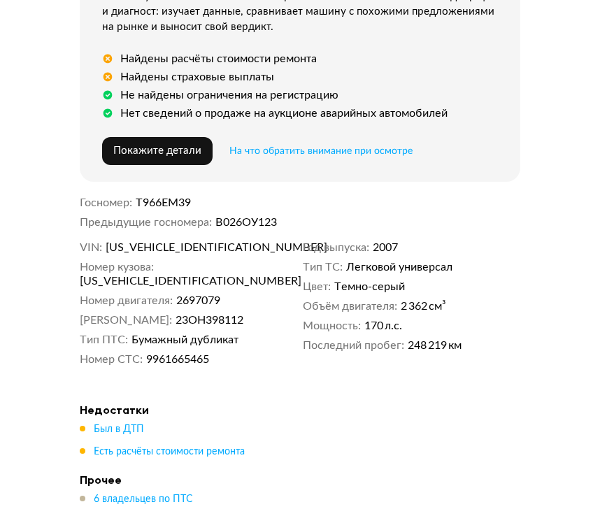
scroll to position [677, 0]
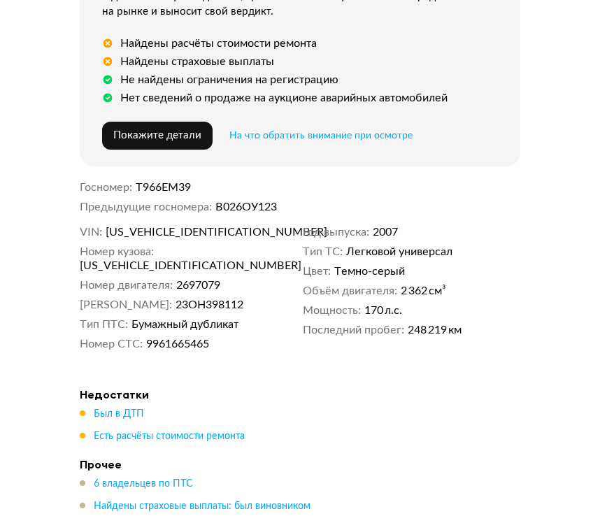
click at [160, 232] on span "[US_VEHICLE_IDENTIFICATION_NUMBER]" at bounding box center [186, 232] width 161 height 14
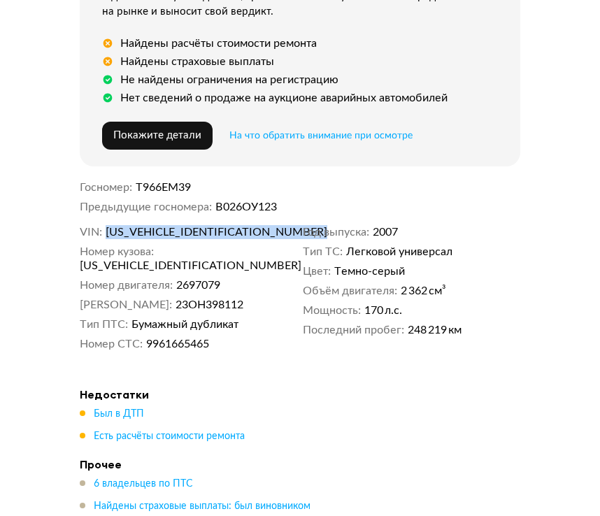
click at [160, 232] on span "[US_VEHICLE_IDENTIFICATION_NUMBER]" at bounding box center [186, 232] width 161 height 14
click at [172, 259] on span "[US_VEHICLE_IDENTIFICATION_NUMBER]" at bounding box center [160, 266] width 161 height 14
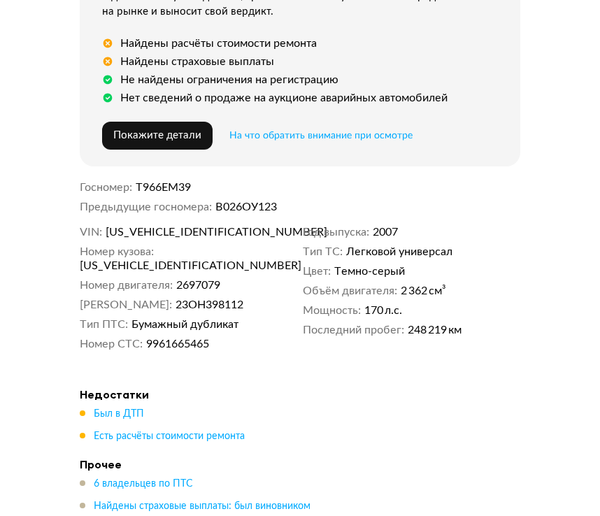
click at [157, 237] on span "[US_VEHICLE_IDENTIFICATION_NUMBER]" at bounding box center [186, 232] width 161 height 14
copy span "[US_VEHICLE_IDENTIFICATION_NUMBER]"
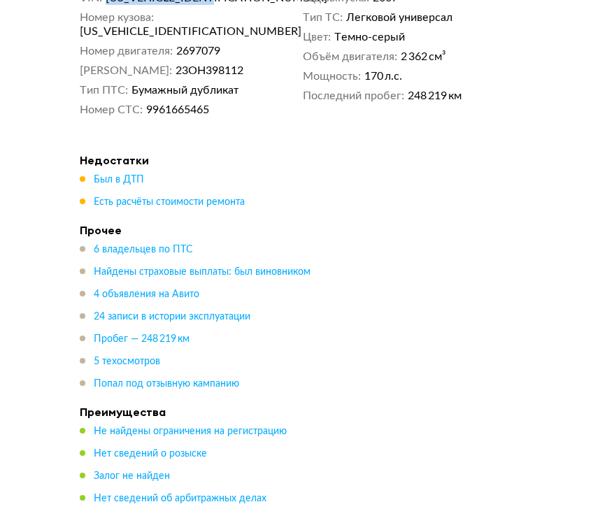
scroll to position [912, 0]
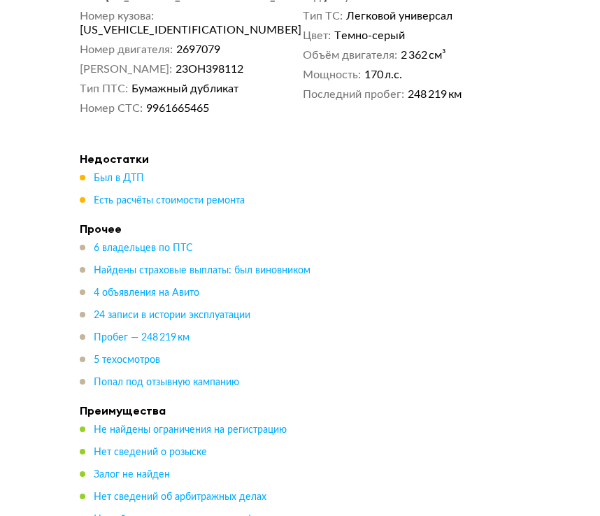
click at [122, 171] on span "Был в ДТП" at bounding box center [119, 178] width 50 height 14
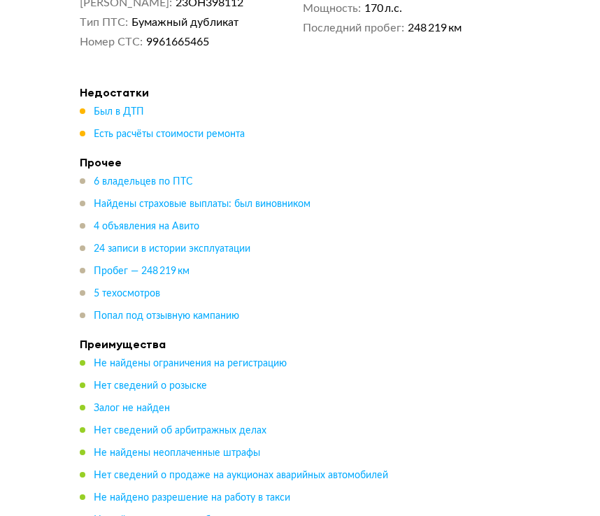
click at [115, 105] on span "Был в ДТП" at bounding box center [119, 112] width 50 height 14
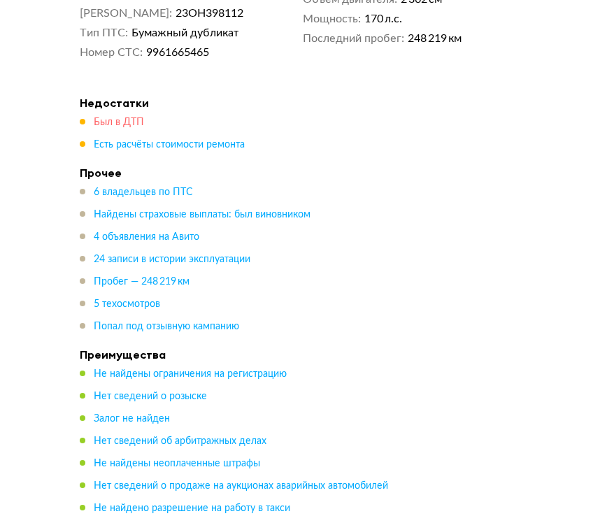
click at [115, 118] on span "Был в ДТП" at bounding box center [119, 123] width 50 height 10
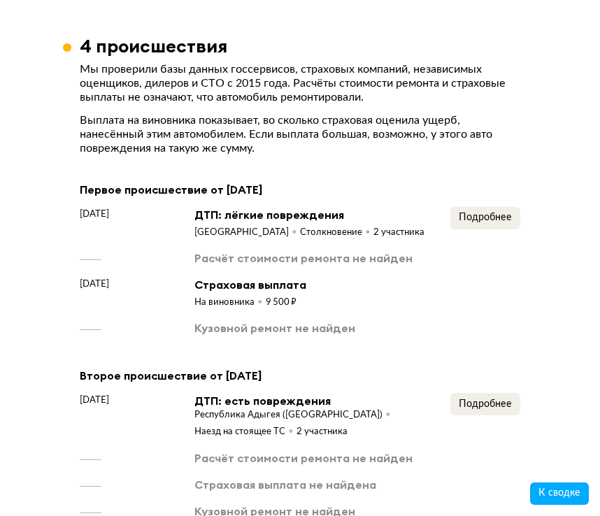
scroll to position [3093, 0]
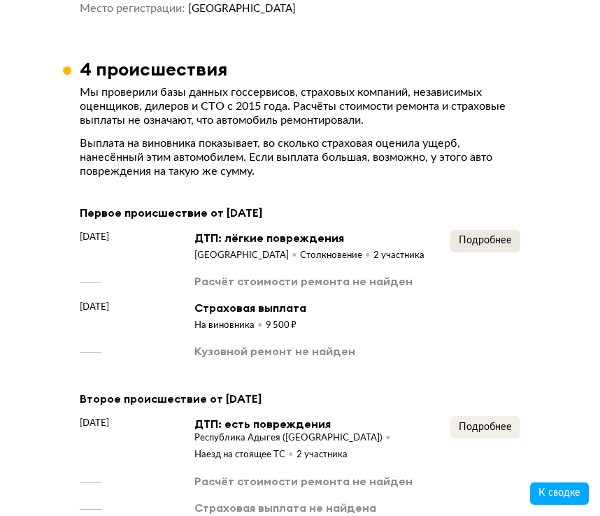
click at [488, 236] on span "Подробнее" at bounding box center [485, 241] width 53 height 10
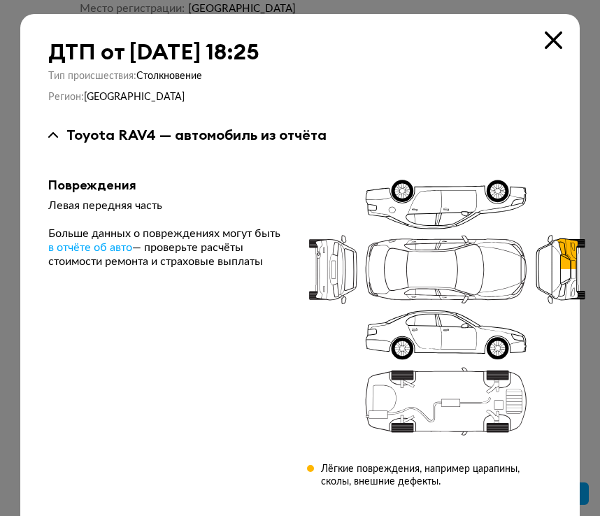
click at [560, 41] on icon at bounding box center [553, 39] width 17 height 17
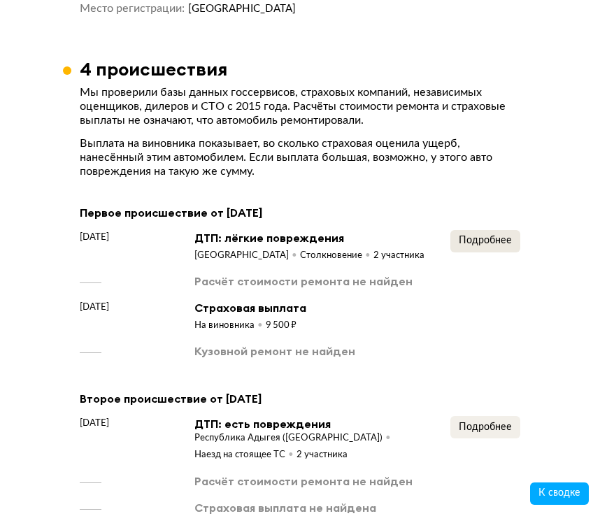
click at [491, 236] on span "Подробнее" at bounding box center [485, 241] width 53 height 10
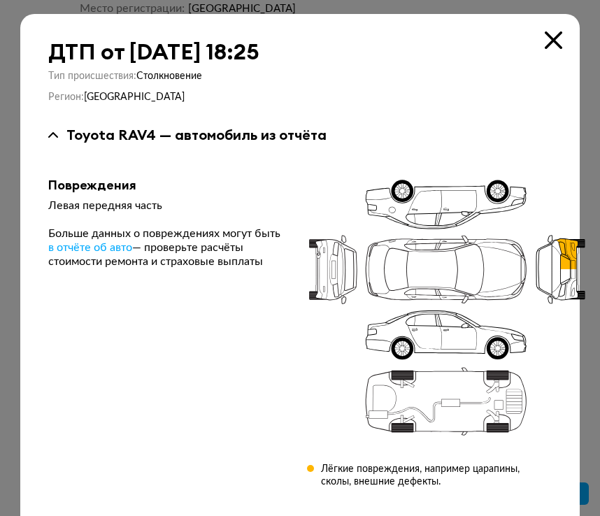
scroll to position [0, 0]
click at [548, 38] on icon at bounding box center [553, 39] width 17 height 17
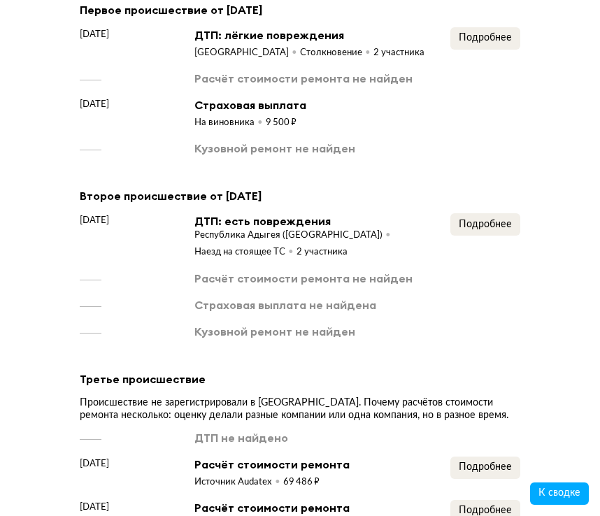
scroll to position [3298, 0]
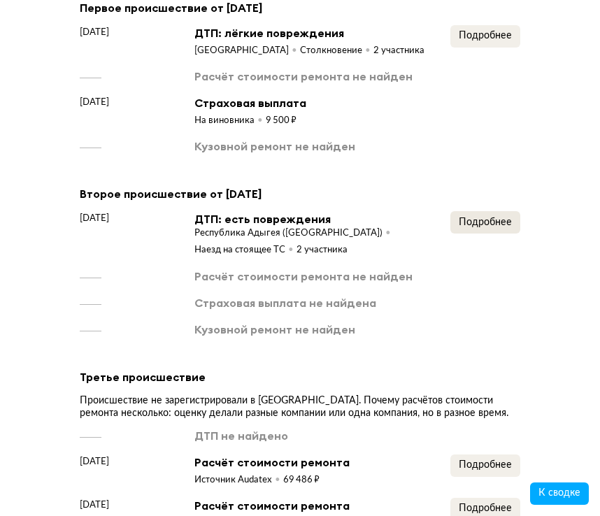
click at [475, 218] on span "Подробнее" at bounding box center [485, 223] width 53 height 10
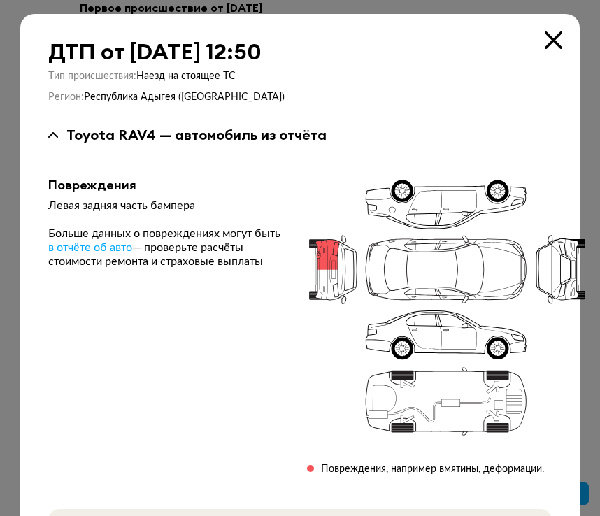
click at [552, 44] on icon at bounding box center [553, 39] width 17 height 17
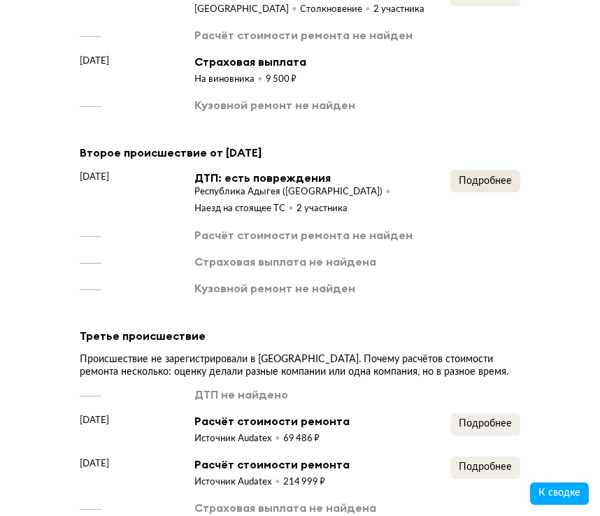
scroll to position [3349, 0]
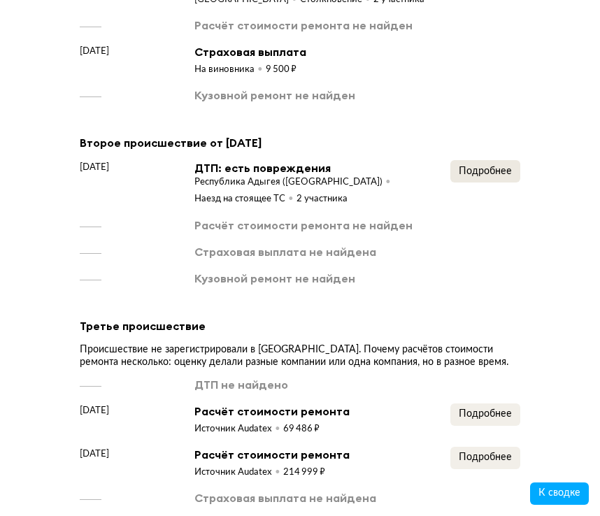
click at [508, 164] on button "Подробнее" at bounding box center [486, 171] width 70 height 22
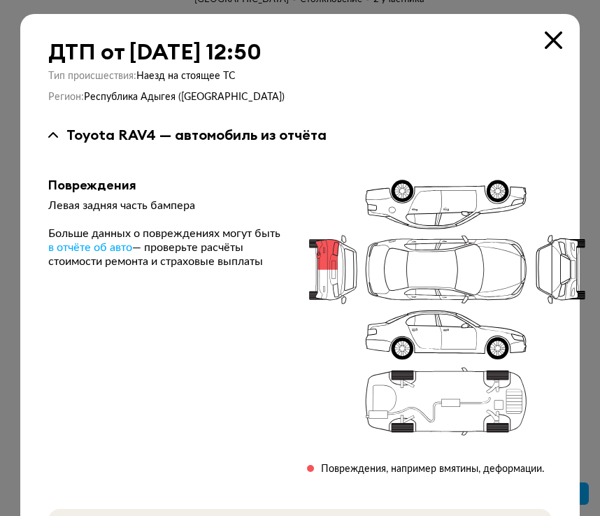
click at [551, 40] on icon at bounding box center [553, 39] width 17 height 17
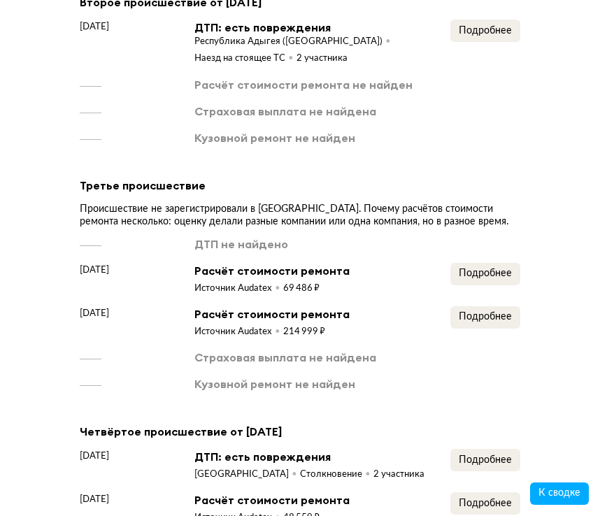
scroll to position [3493, 0]
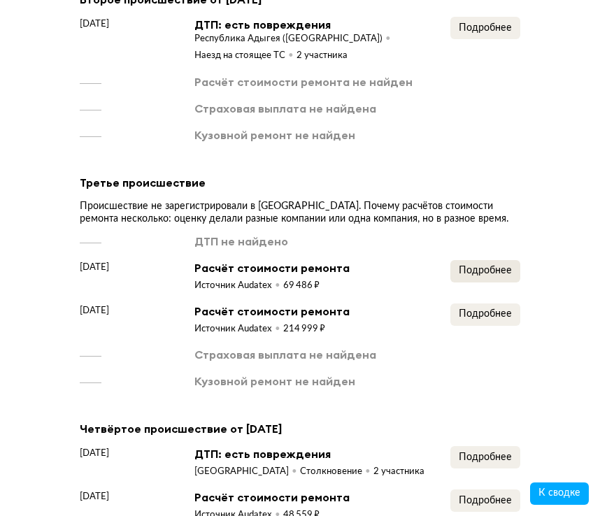
click at [487, 266] on span "Подробнее" at bounding box center [485, 271] width 53 height 10
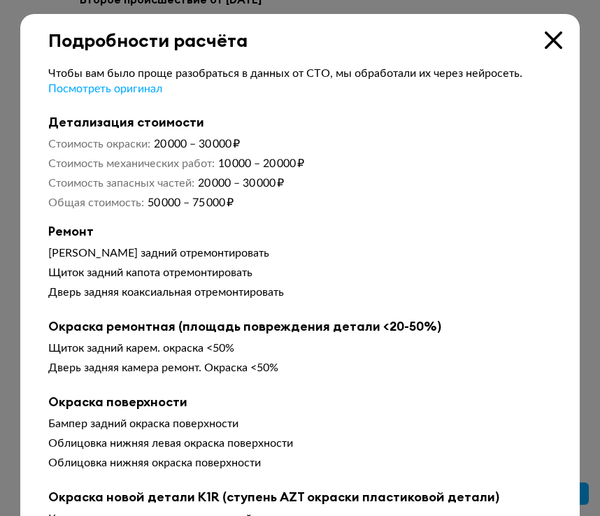
scroll to position [0, 0]
click at [554, 31] on div "Подробности расчёта" at bounding box center [300, 32] width 560 height 37
click at [554, 35] on icon at bounding box center [553, 39] width 17 height 17
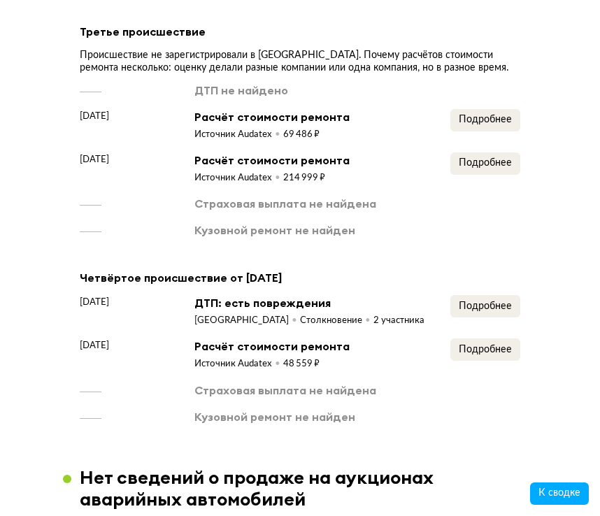
scroll to position [3651, 0]
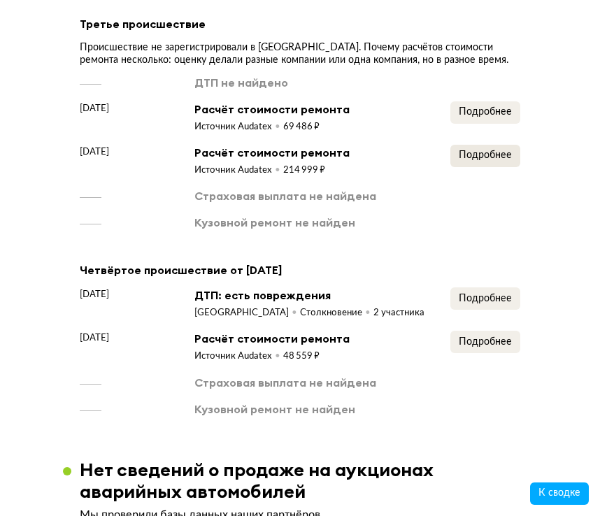
click at [489, 150] on span "Подробнее" at bounding box center [485, 155] width 53 height 10
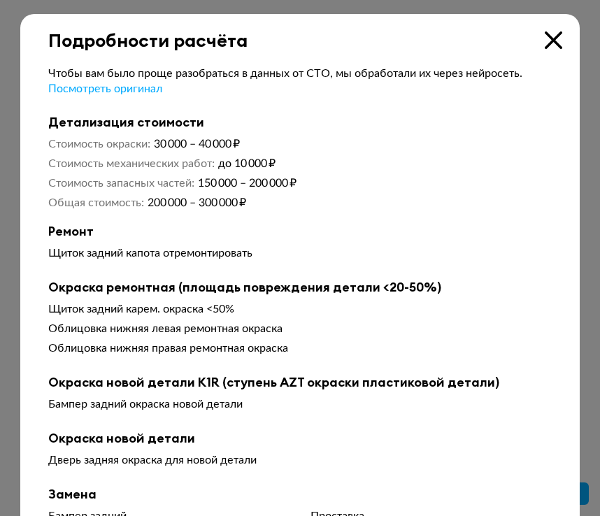
scroll to position [0, 0]
click at [554, 38] on icon at bounding box center [553, 39] width 17 height 17
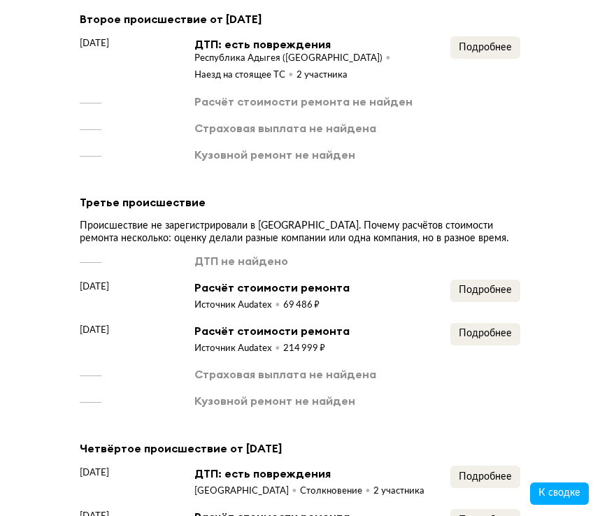
scroll to position [3518, 0]
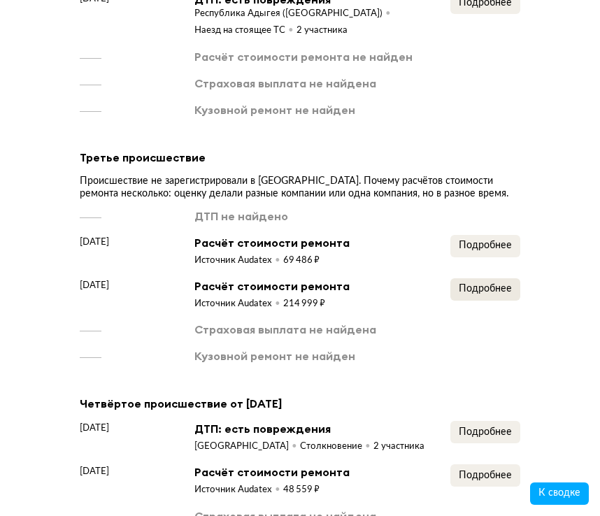
click at [488, 278] on button "Подробнее" at bounding box center [486, 289] width 70 height 22
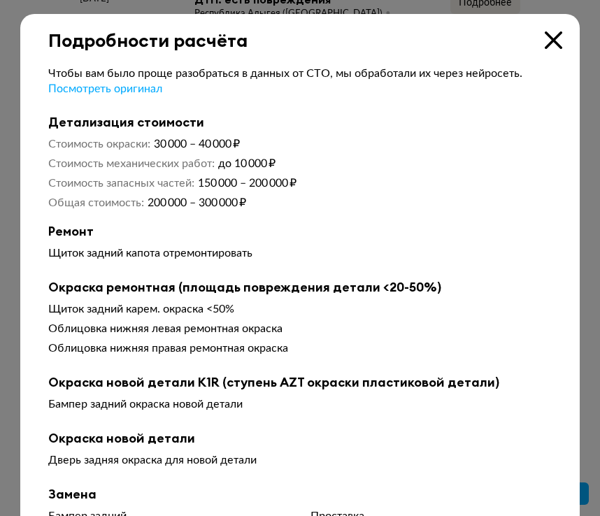
click at [555, 39] on icon at bounding box center [553, 39] width 17 height 17
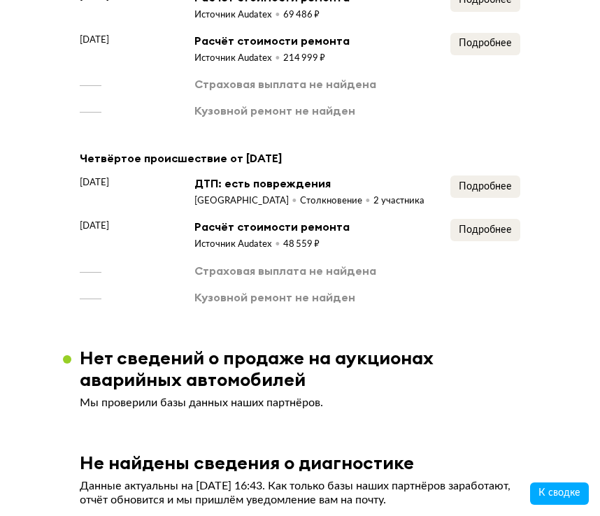
scroll to position [3765, 0]
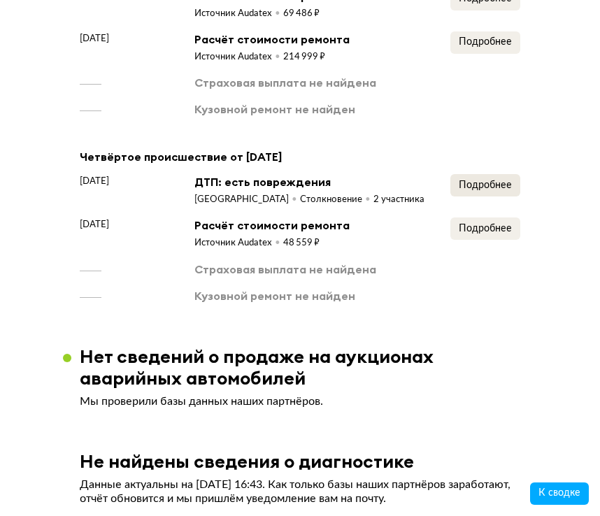
click at [492, 181] on span "Подробнее" at bounding box center [485, 186] width 53 height 10
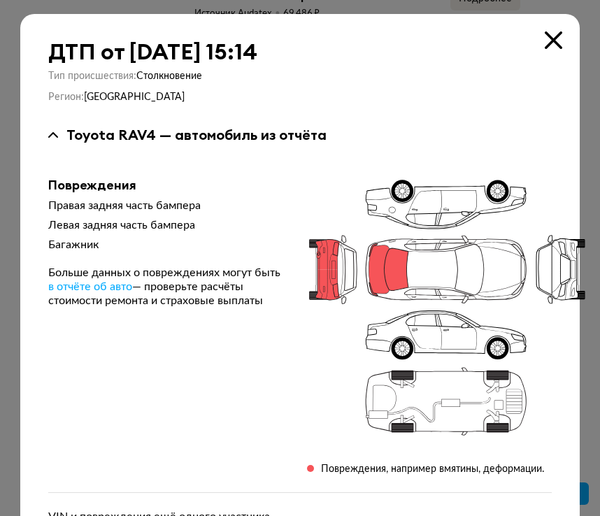
scroll to position [0, 0]
click at [556, 36] on icon at bounding box center [553, 39] width 17 height 17
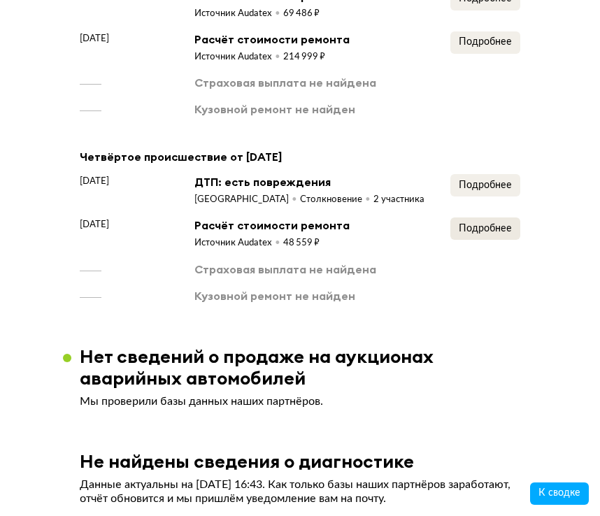
click at [468, 224] on span "Подробнее" at bounding box center [485, 229] width 53 height 10
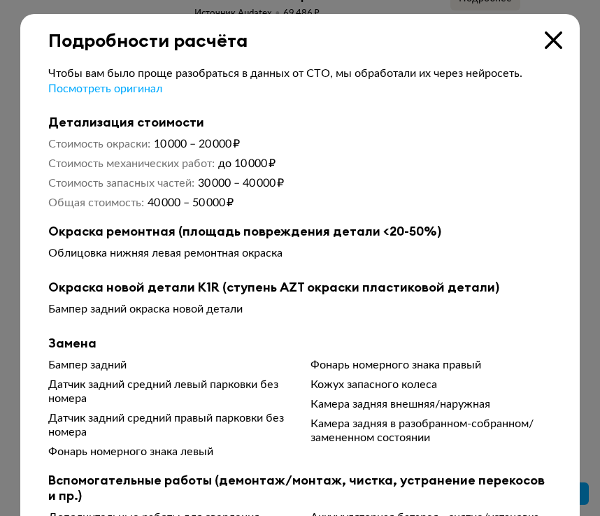
click at [550, 38] on icon at bounding box center [553, 39] width 17 height 17
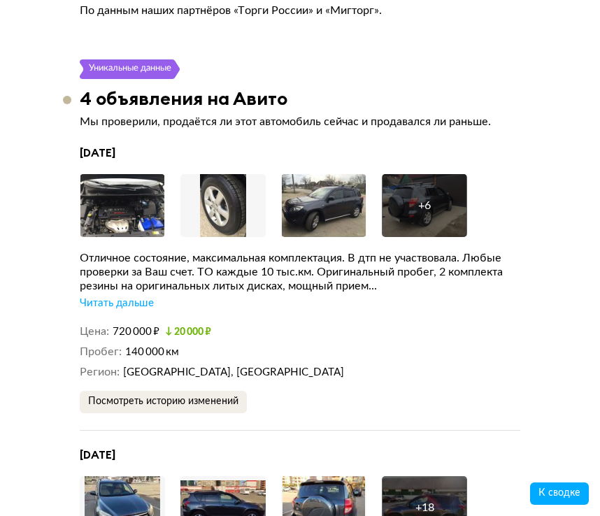
scroll to position [4550, 0]
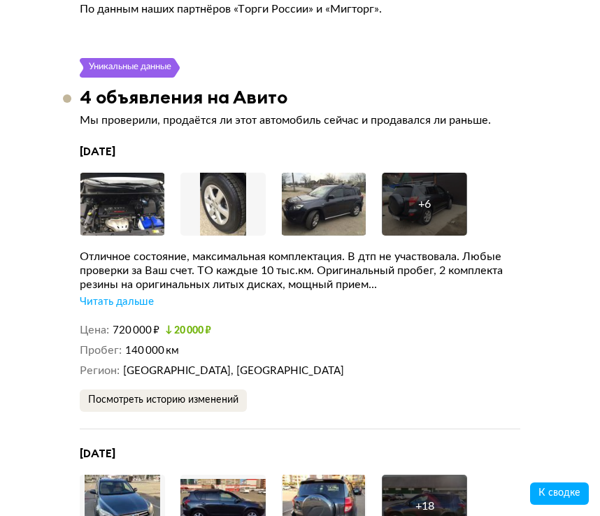
click at [125, 209] on img at bounding box center [122, 204] width 85 height 63
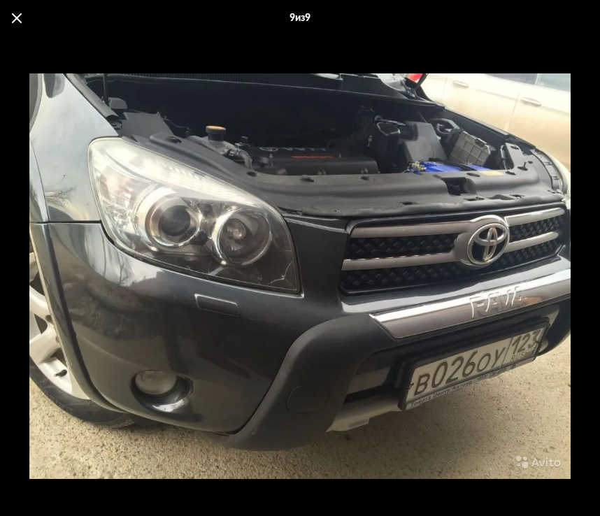
click at [20, 11] on div "9 из 9" at bounding box center [300, 18] width 600 height 36
click at [19, 18] on span at bounding box center [17, 18] width 10 height 10
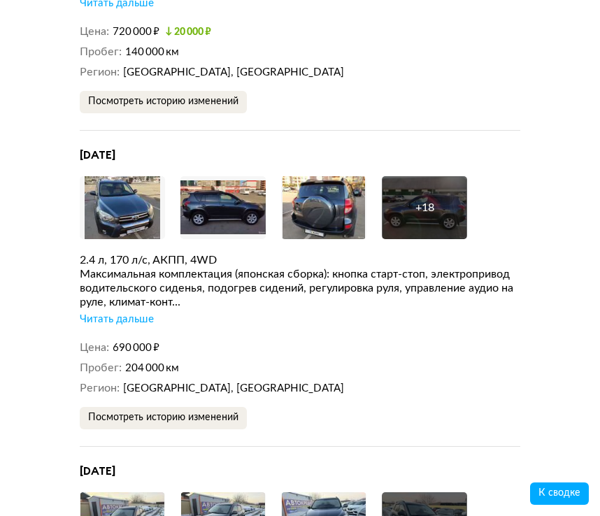
scroll to position [4849, 0]
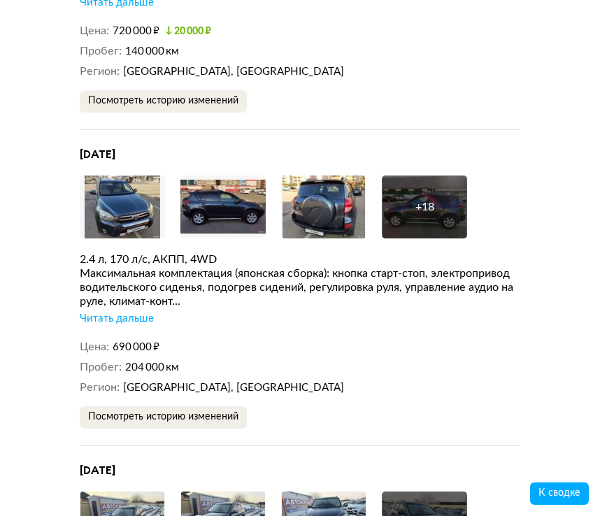
click at [141, 195] on img at bounding box center [122, 207] width 85 height 63
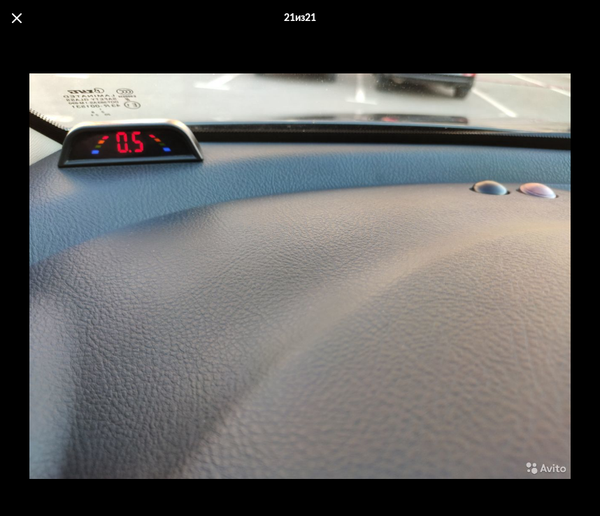
click at [10, 20] on div "21 из 21" at bounding box center [300, 18] width 600 height 36
click at [19, 21] on span at bounding box center [17, 18] width 10 height 10
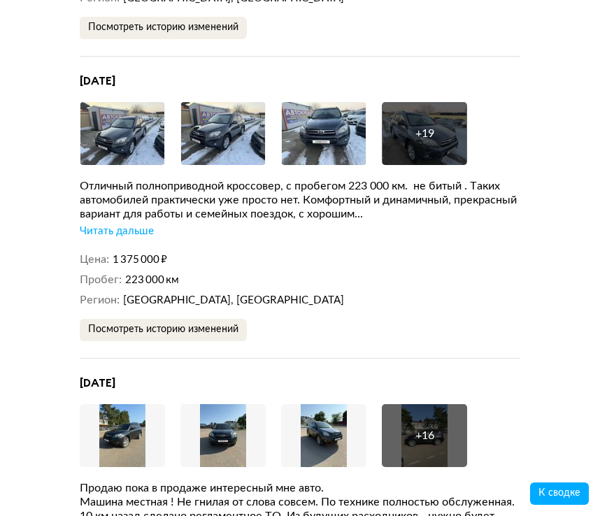
scroll to position [5261, 0]
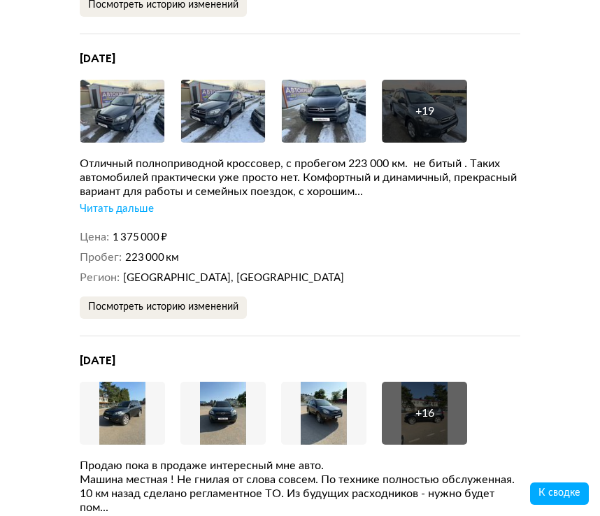
click at [123, 99] on img at bounding box center [122, 111] width 85 height 63
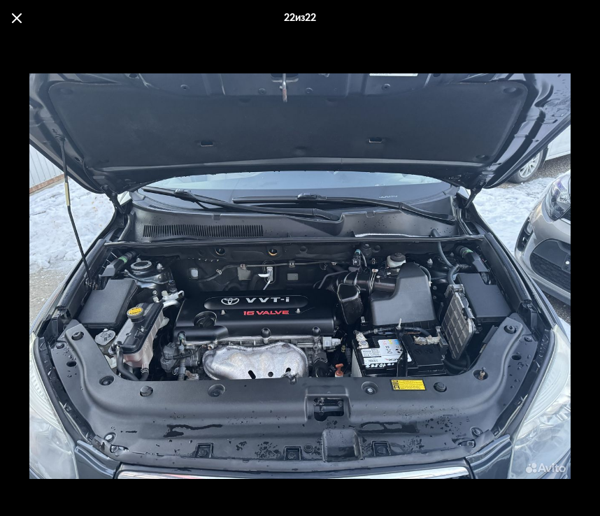
click at [15, 17] on span at bounding box center [17, 18] width 10 height 10
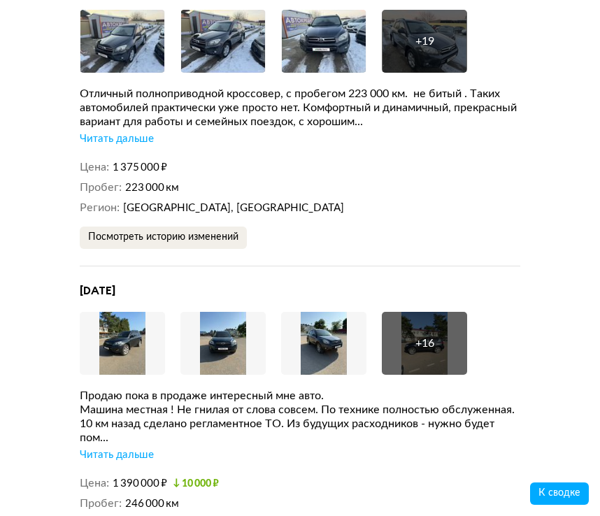
scroll to position [5404, 0]
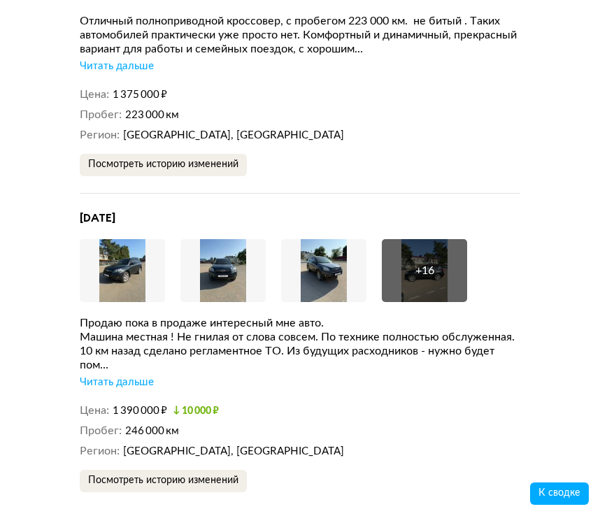
click at [142, 262] on img at bounding box center [122, 270] width 85 height 63
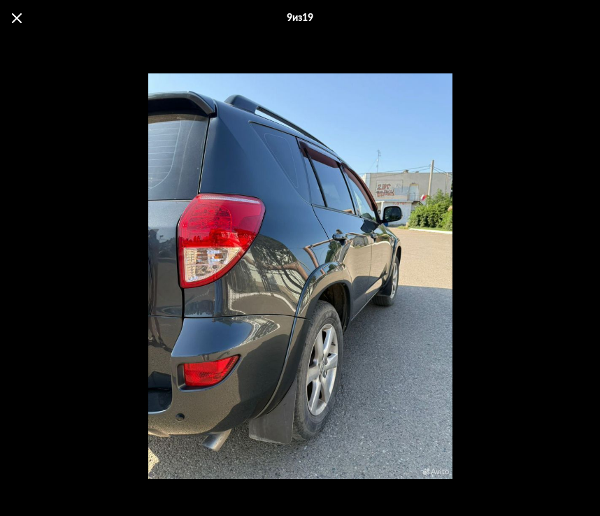
click at [17, 20] on span at bounding box center [17, 18] width 10 height 10
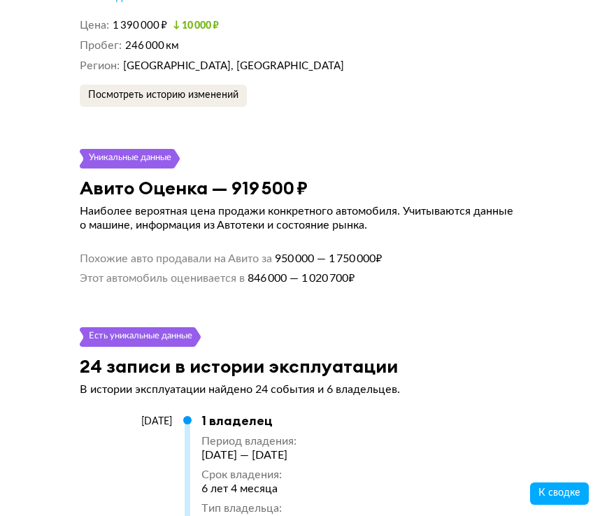
scroll to position [5787, 0]
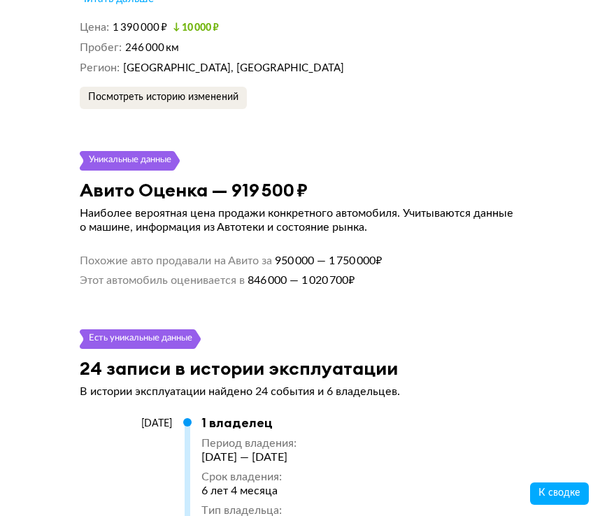
click at [163, 274] on span "Этот автомобиль оценивается в" at bounding box center [162, 281] width 165 height 14
click at [307, 274] on span "846 000 — 1 020 700 ₽" at bounding box center [300, 281] width 110 height 14
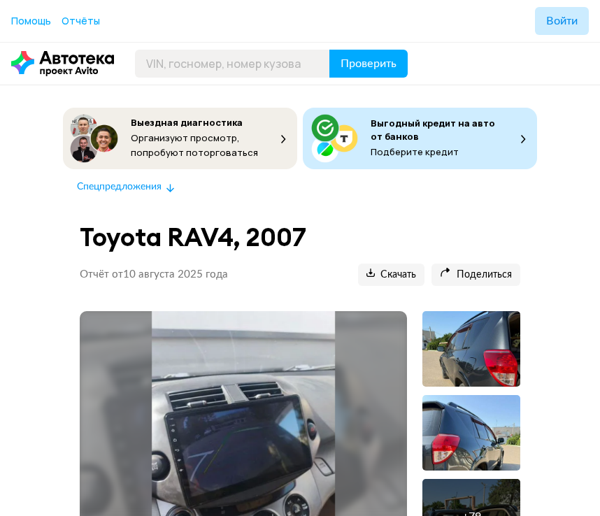
scroll to position [0, 0]
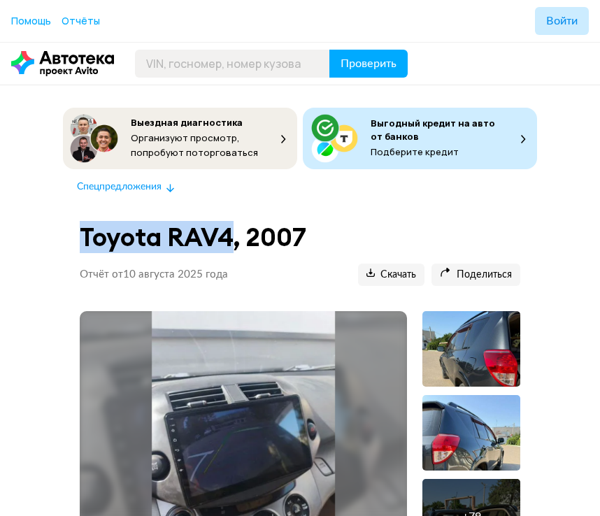
drag, startPoint x: 85, startPoint y: 236, endPoint x: 232, endPoint y: 245, distance: 147.2
click at [232, 245] on h1 "Toyota RAV4, 2007" at bounding box center [300, 237] width 441 height 30
copy h1 "Toyota RAV4"
